Goal: Transaction & Acquisition: Purchase product/service

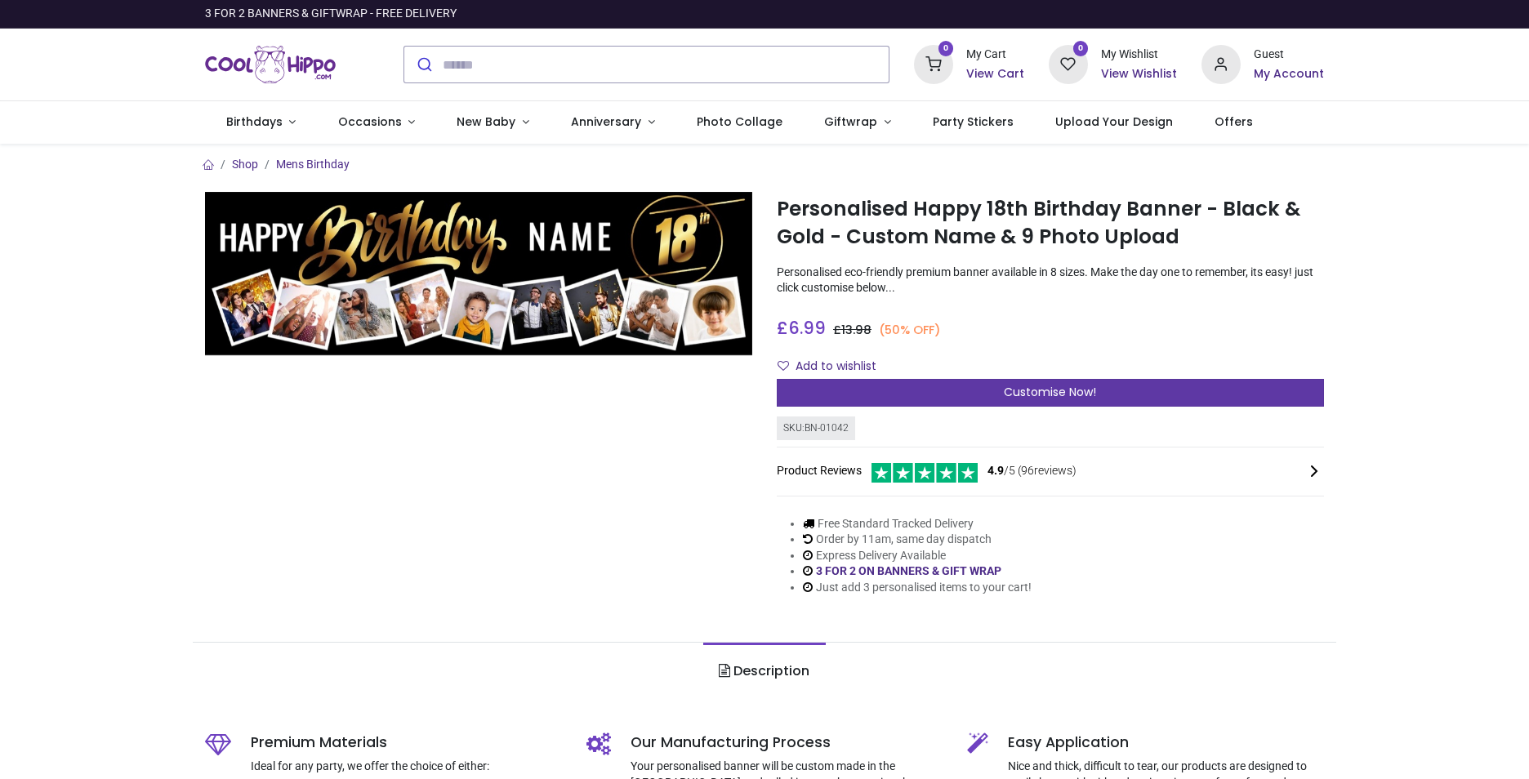
click at [1065, 392] on span "Customise Now!" at bounding box center [1050, 392] width 92 height 16
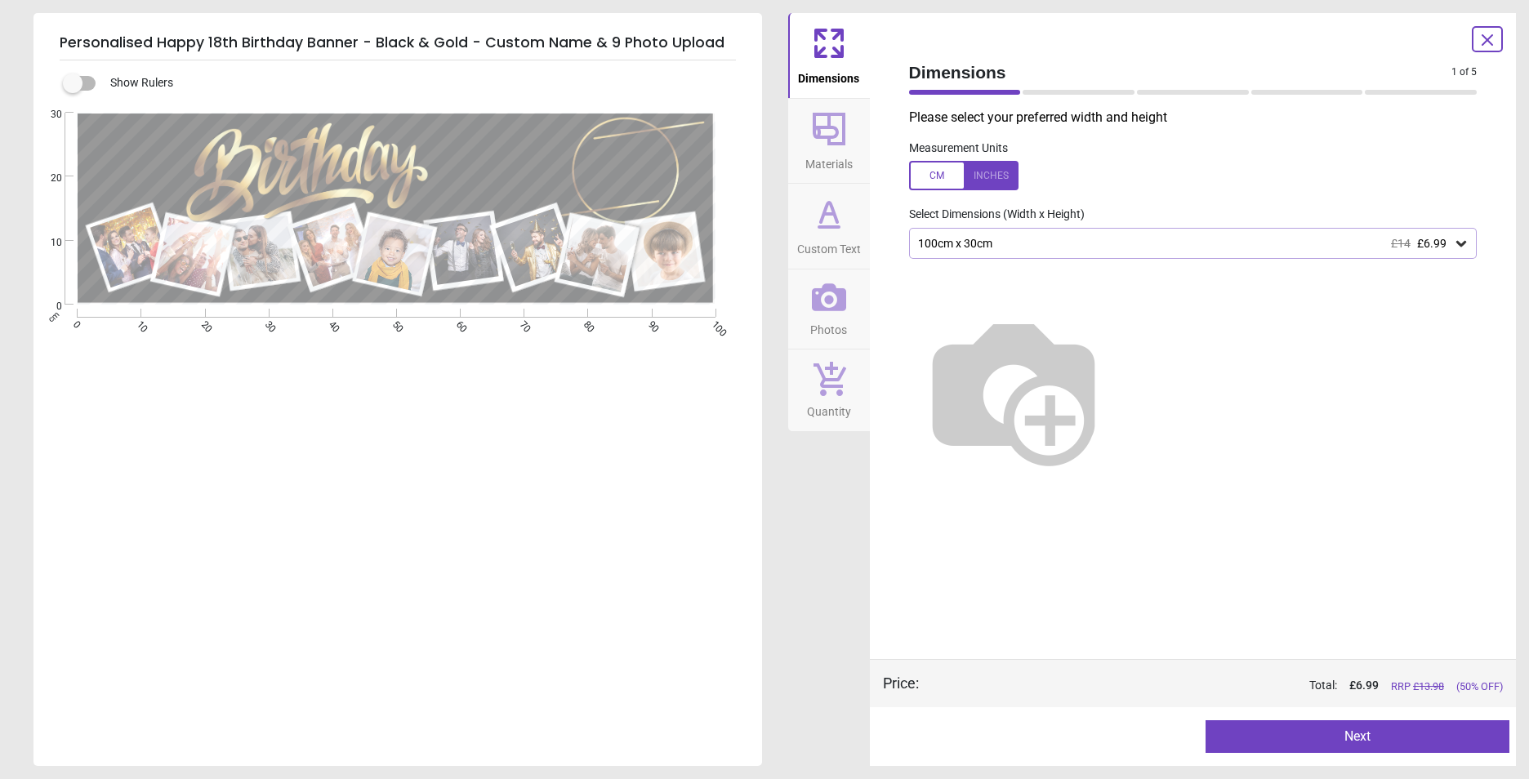
click at [1118, 311] on img at bounding box center [1013, 389] width 209 height 209
click at [1016, 246] on div "100cm x 30cm £14 £6.99" at bounding box center [1184, 244] width 537 height 14
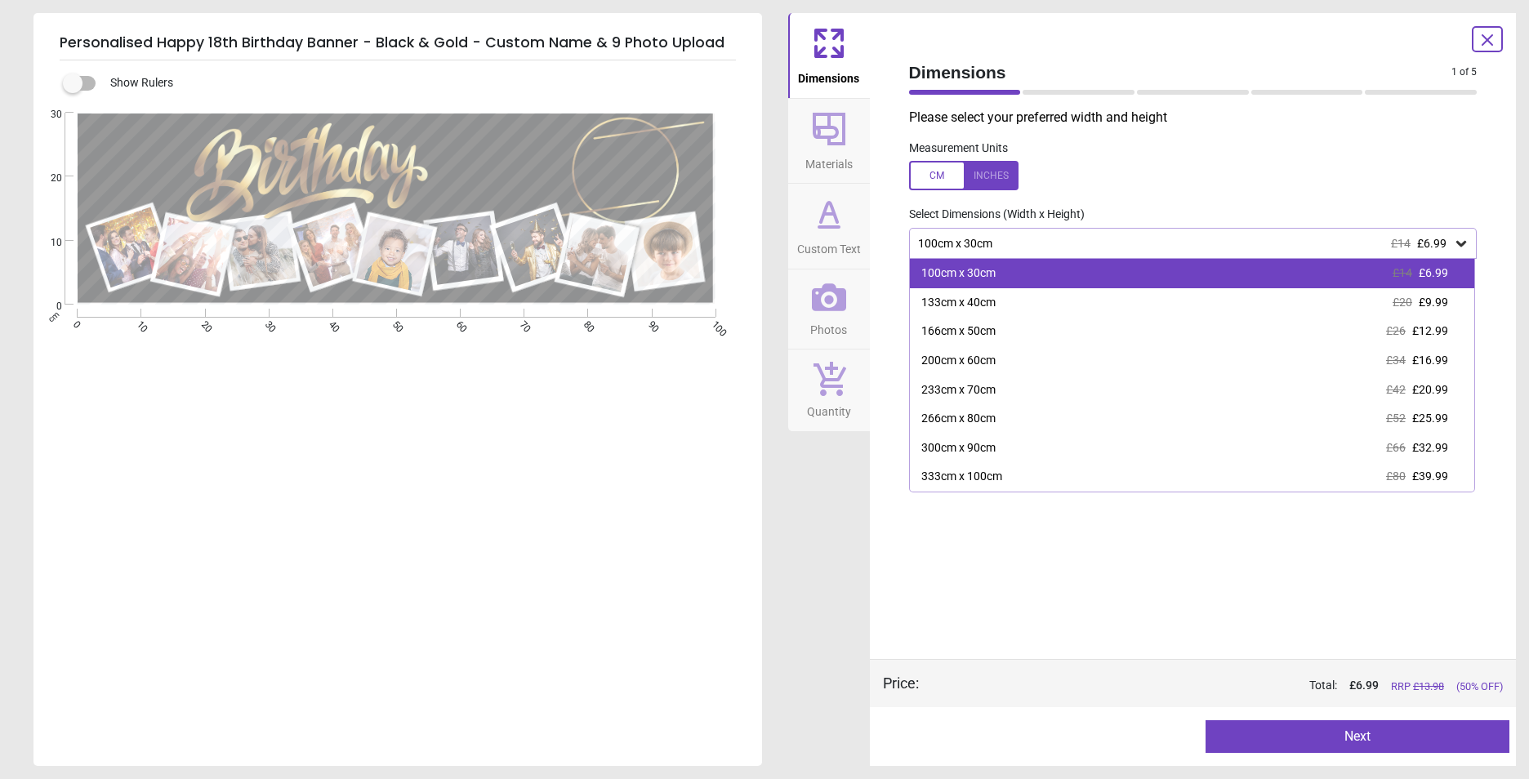
click at [1003, 273] on div "100cm x 30cm £14 £6.99" at bounding box center [1192, 273] width 565 height 29
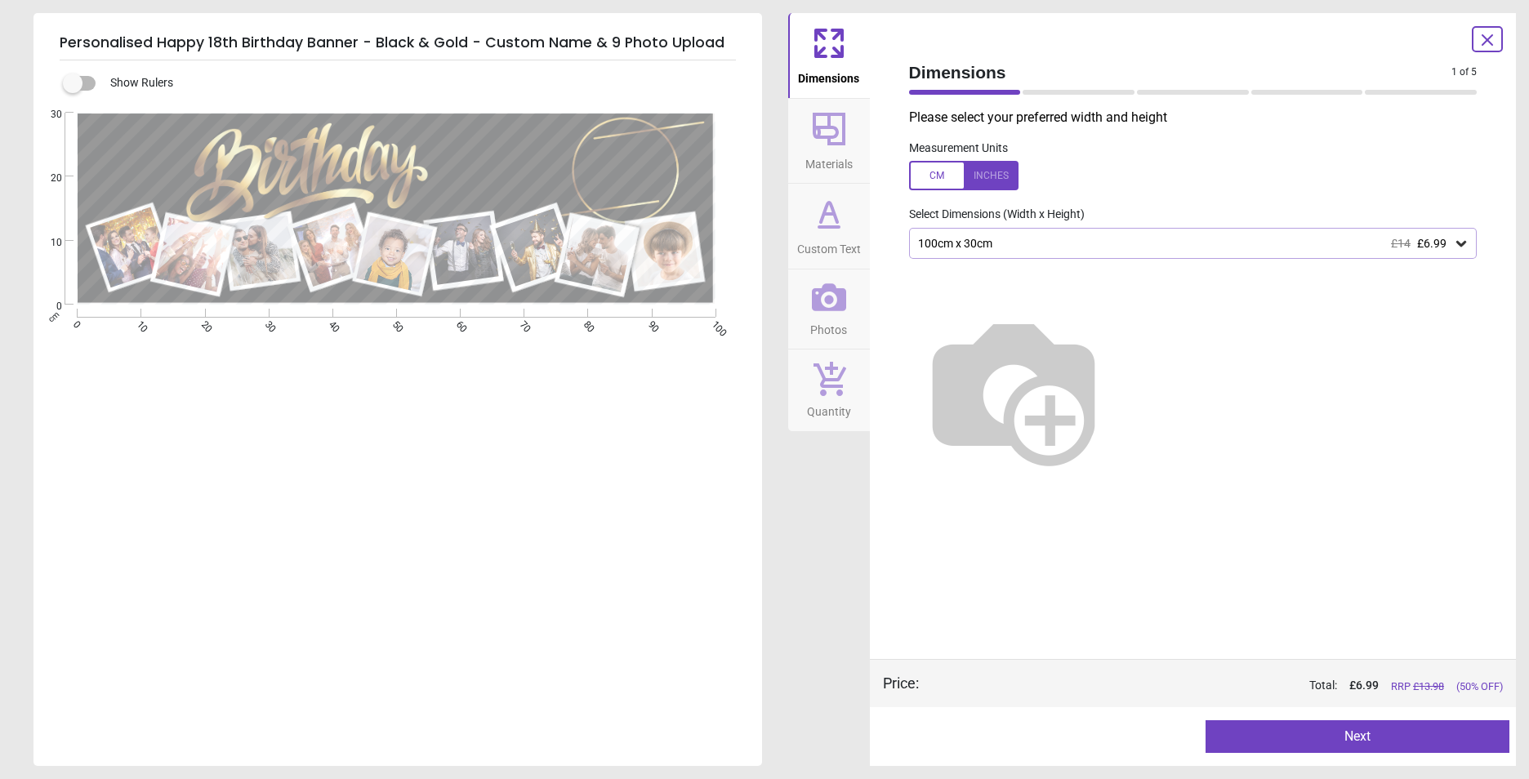
click at [1370, 734] on button "Next" at bounding box center [1357, 736] width 304 height 33
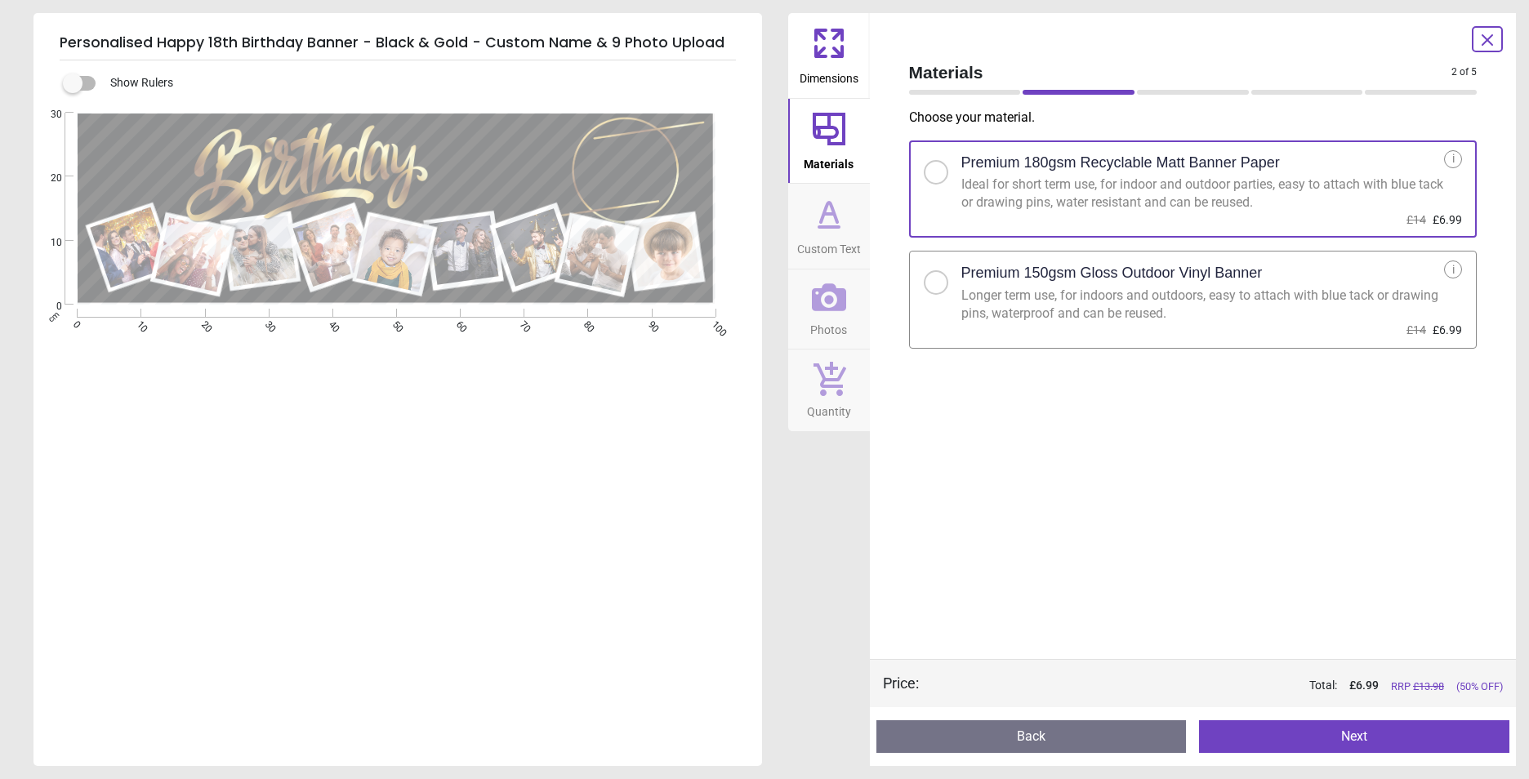
click at [1075, 285] on div "Premium 150gsm Gloss Outdoor Vinyl Banner" at bounding box center [1202, 272] width 483 height 25
click at [1438, 733] on button "Next" at bounding box center [1354, 736] width 310 height 33
